Goal: Transaction & Acquisition: Purchase product/service

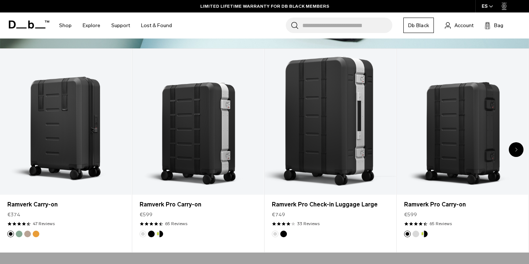
scroll to position [278, 0]
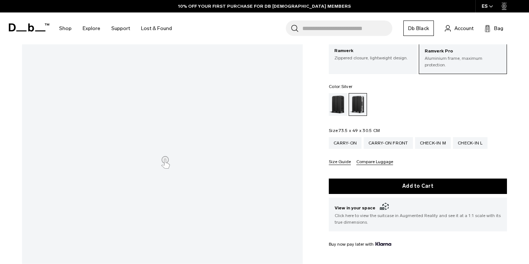
scroll to position [63, 0]
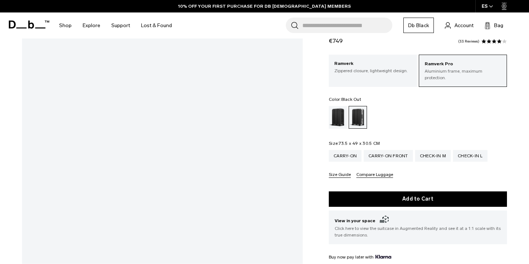
click at [336, 109] on div "Black Out" at bounding box center [338, 117] width 19 height 23
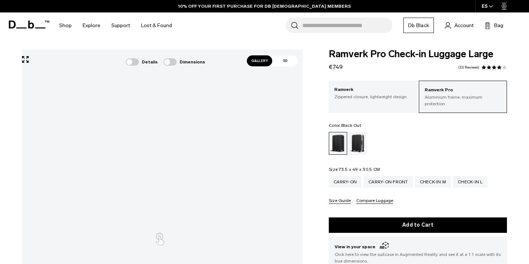
click at [258, 57] on span "Gallery" at bounding box center [260, 60] width 26 height 11
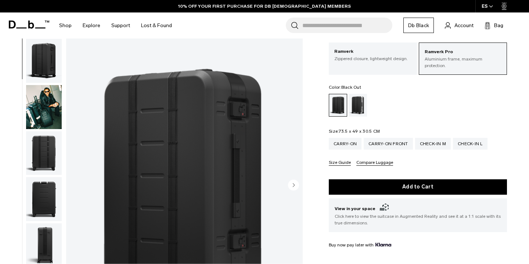
scroll to position [46, 0]
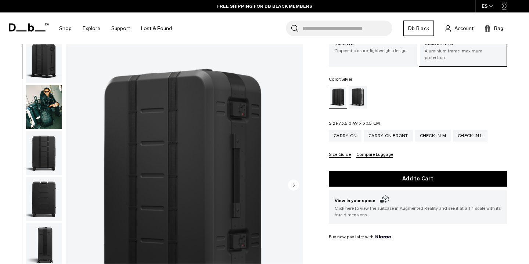
click at [359, 90] on div "Silver" at bounding box center [358, 97] width 19 height 23
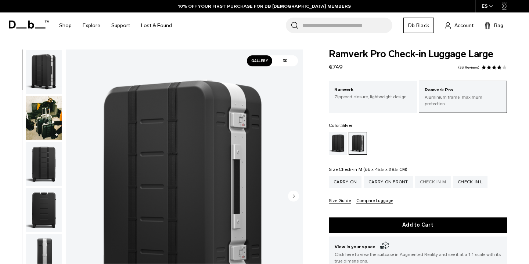
click at [440, 177] on div "Check-in M" at bounding box center [433, 182] width 36 height 12
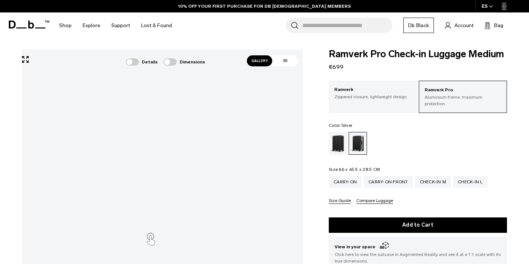
click at [263, 62] on span "Gallery" at bounding box center [260, 60] width 26 height 11
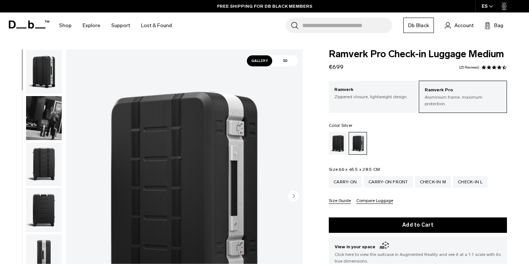
click at [42, 113] on img "button" at bounding box center [44, 118] width 36 height 44
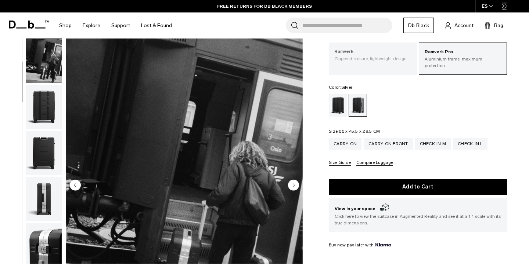
scroll to position [31, 0]
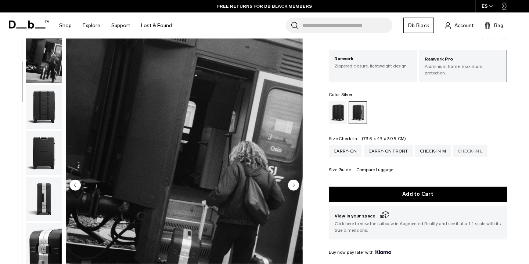
click at [479, 145] on div "Check-in L" at bounding box center [470, 151] width 35 height 12
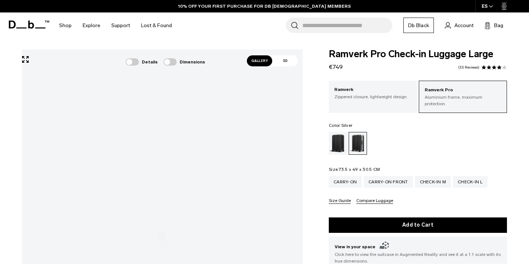
click at [262, 58] on span "Gallery" at bounding box center [260, 60] width 26 height 11
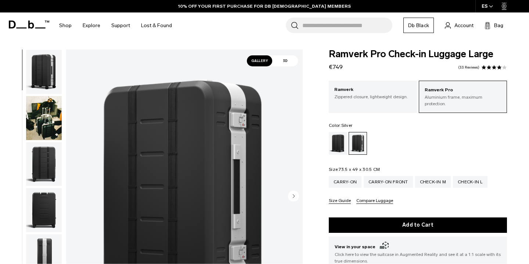
click at [38, 116] on img "button" at bounding box center [44, 118] width 36 height 44
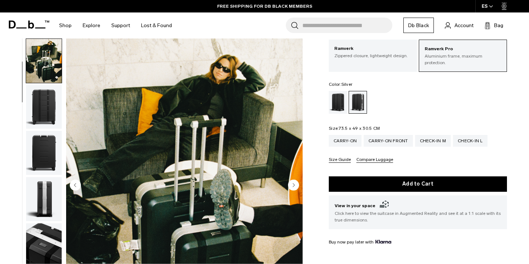
scroll to position [13, 0]
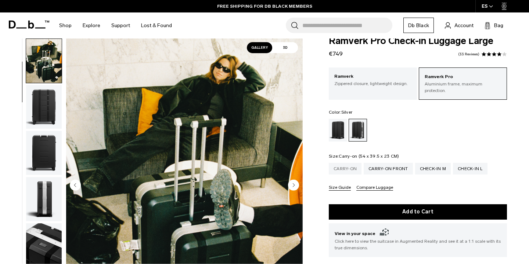
click at [346, 166] on div "Carry-on" at bounding box center [345, 169] width 33 height 12
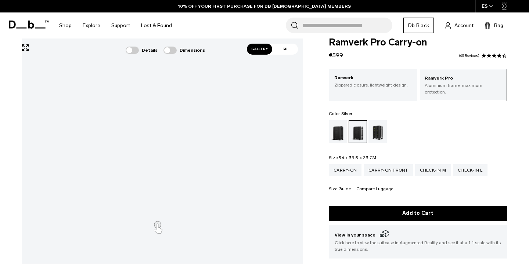
click at [264, 50] on span "Gallery" at bounding box center [260, 49] width 26 height 11
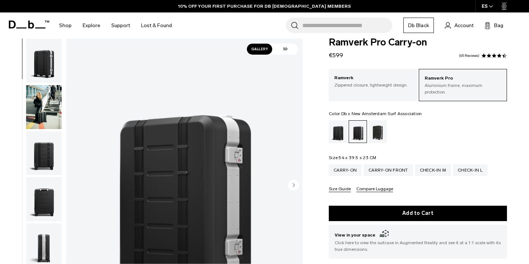
click at [377, 127] on div "Db x New Amsterdam Surf Association" at bounding box center [377, 131] width 19 height 23
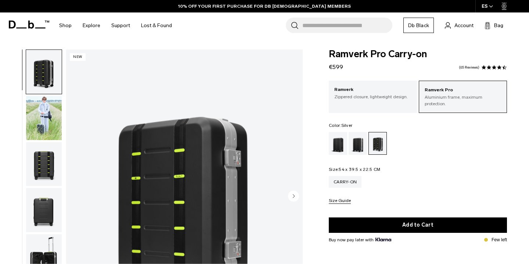
click at [359, 140] on div "Silver" at bounding box center [358, 143] width 19 height 23
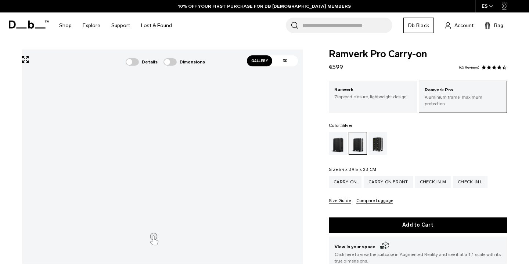
click at [262, 58] on span "Gallery" at bounding box center [260, 60] width 26 height 11
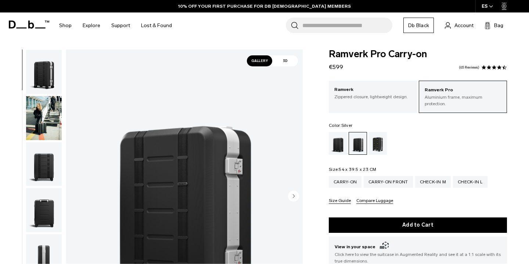
click at [35, 116] on img "button" at bounding box center [44, 118] width 36 height 44
